Goal: Task Accomplishment & Management: Manage account settings

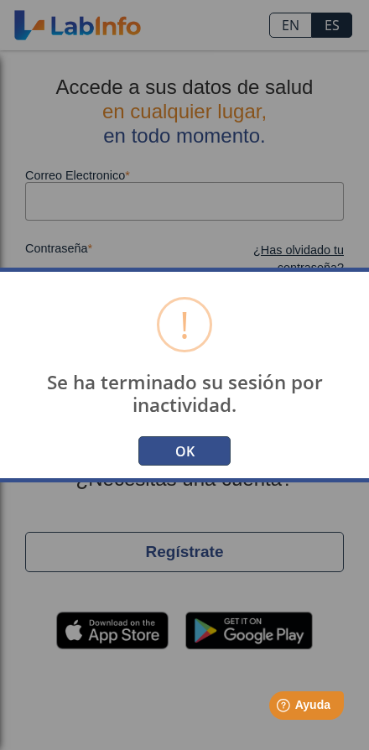
click at [175, 436] on button "OK" at bounding box center [184, 450] width 92 height 29
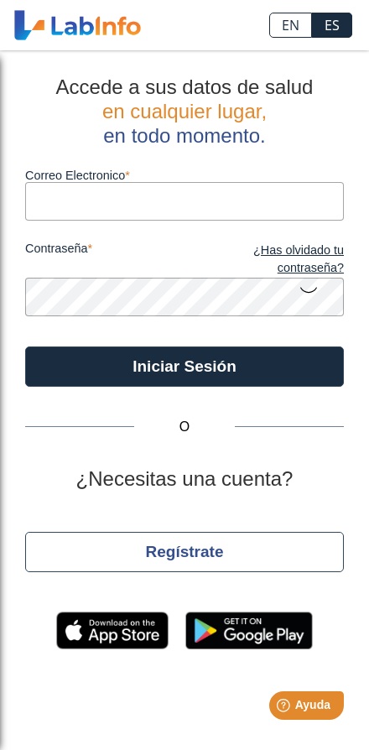
click at [38, 182] on input "Correo Electronico" at bounding box center [184, 201] width 319 height 38
type input "[EMAIL_ADDRESS][DOMAIN_NAME]"
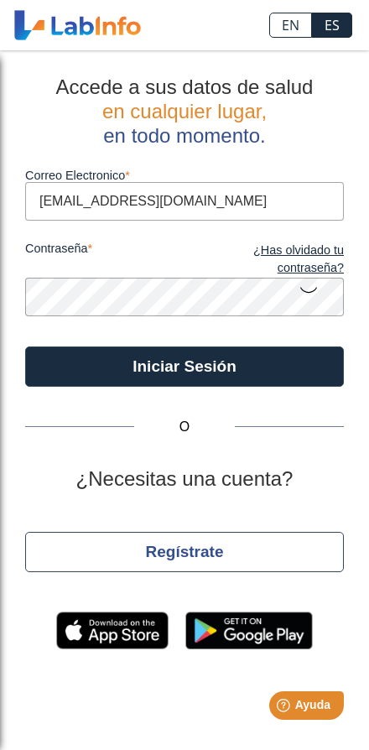
click at [185, 366] on button "Iniciar Sesión" at bounding box center [184, 367] width 319 height 40
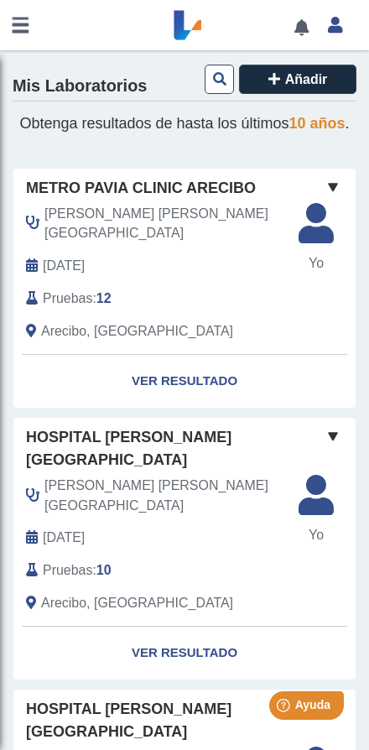
click at [26, 28] on link at bounding box center [20, 25] width 40 height 50
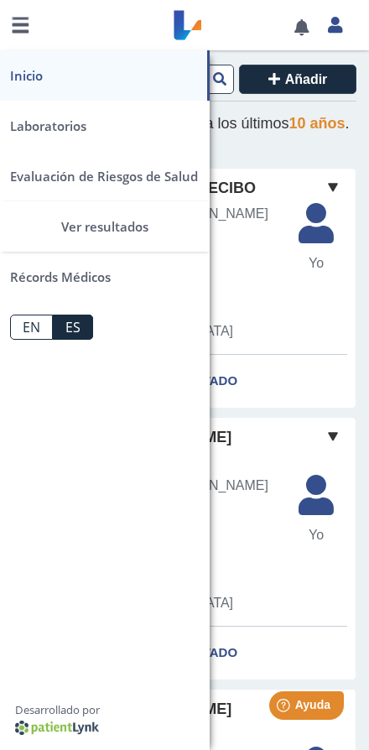
click at [49, 129] on link "Laboratorios" at bounding box center [105, 126] width 210 height 50
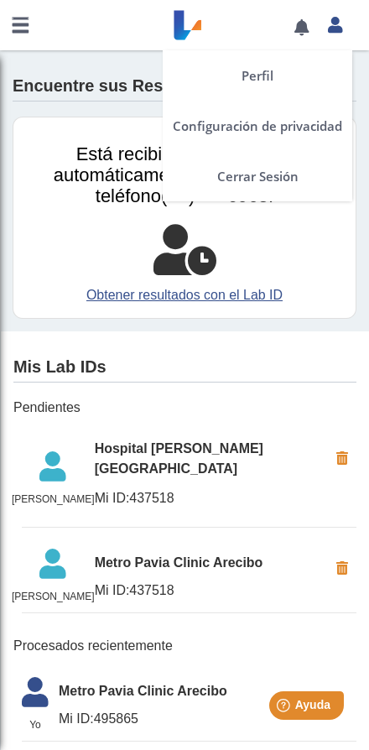
click at [331, 30] on icon at bounding box center [335, 24] width 14 height 13
click at [342, 35] on div "Perfil Configuración de privacidad Cerrar Sesión" at bounding box center [335, 25] width 34 height 50
click at [334, 22] on icon at bounding box center [335, 24] width 14 height 13
click at [338, 30] on icon at bounding box center [335, 24] width 14 height 13
click at [337, 28] on icon at bounding box center [335, 24] width 14 height 13
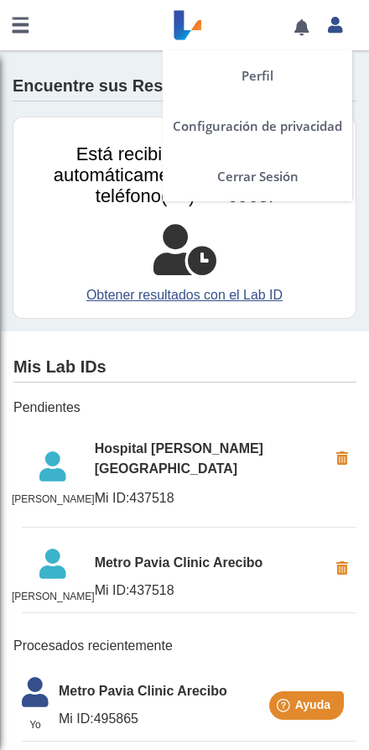
click at [267, 81] on link "Perfil" at bounding box center [258, 75] width 190 height 50
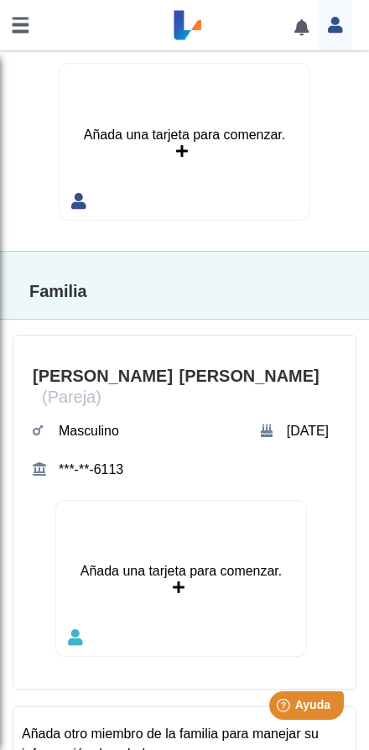
scroll to position [984, 0]
